Goal: Task Accomplishment & Management: Manage account settings

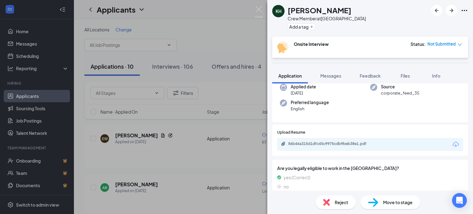
scroll to position [57, 0]
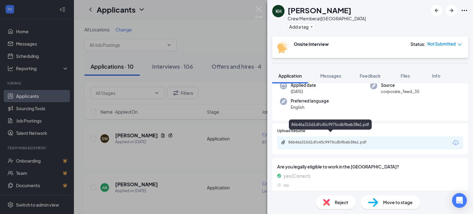
click at [329, 140] on div "86b46a315d1dfc45c9975cdb9beb38e1.pdf" at bounding box center [331, 142] width 86 height 5
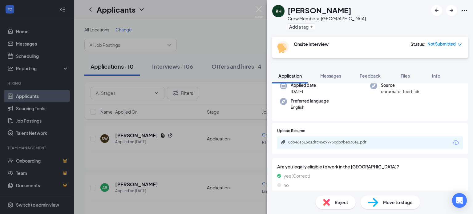
scroll to position [54, 0]
